Goal: Transaction & Acquisition: Obtain resource

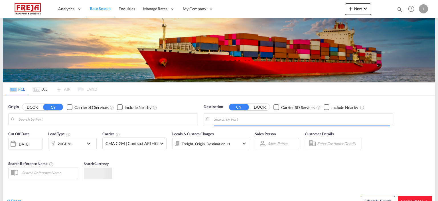
type input "Kotka, FIKTK"
type input "[PERSON_NAME] ([PERSON_NAME]), [GEOGRAPHIC_DATA]"
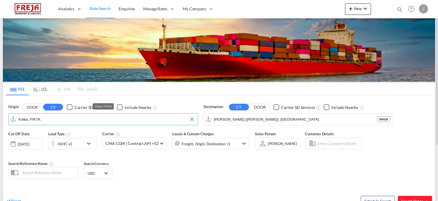
click at [60, 116] on input "Kotka, FIKTK" at bounding box center [107, 119] width 176 height 9
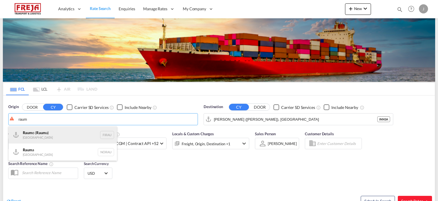
click at [37, 132] on div "Raum o ( Raum a) Finland FIRAU" at bounding box center [63, 134] width 108 height 17
type input "Raumo (Rauma), [GEOGRAPHIC_DATA]"
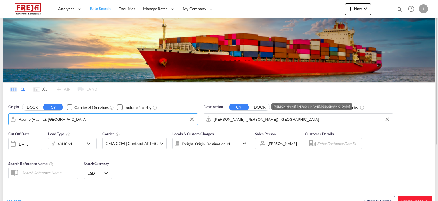
click at [229, 121] on input "[PERSON_NAME] ([PERSON_NAME]), [GEOGRAPHIC_DATA]" at bounding box center [302, 119] width 176 height 9
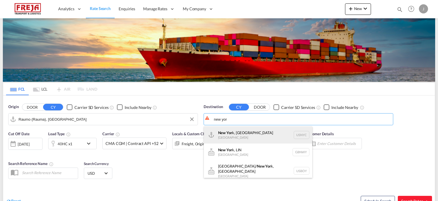
click at [226, 135] on div "New Yor k, [GEOGRAPHIC_DATA] [GEOGRAPHIC_DATA] USNYC" at bounding box center [258, 134] width 108 height 17
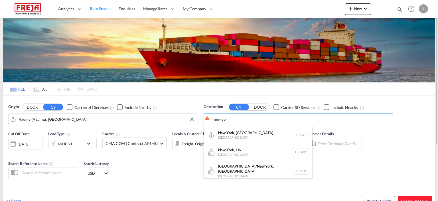
type input "[US_STATE], [GEOGRAPHIC_DATA], USNYC"
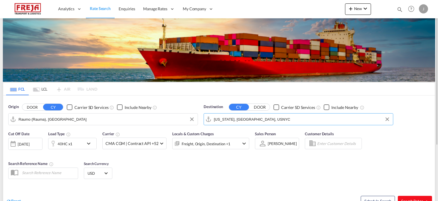
click at [410, 196] on button "Search Rates" at bounding box center [415, 200] width 34 height 10
type input "FIRAU to USNYC / [DATE]"
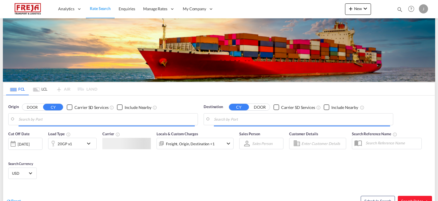
type input "Raumo (Rauma), [GEOGRAPHIC_DATA]"
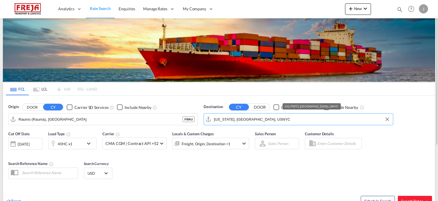
click at [251, 116] on input "[US_STATE], [GEOGRAPHIC_DATA], USNYC" at bounding box center [302, 119] width 176 height 9
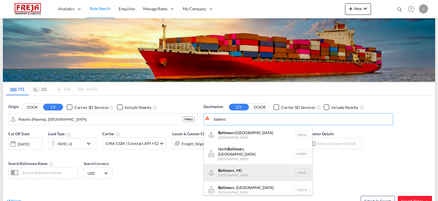
click at [247, 166] on div "Baltimo re, MD United States USBAL" at bounding box center [258, 172] width 108 height 17
type input "Baltimore, MD, USBAL"
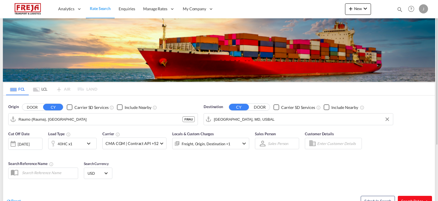
click at [420, 197] on button "Search Rates" at bounding box center [415, 200] width 34 height 10
type input "FIRAU to USBAL / 13 Oct 2025"
